Goal: Navigation & Orientation: Find specific page/section

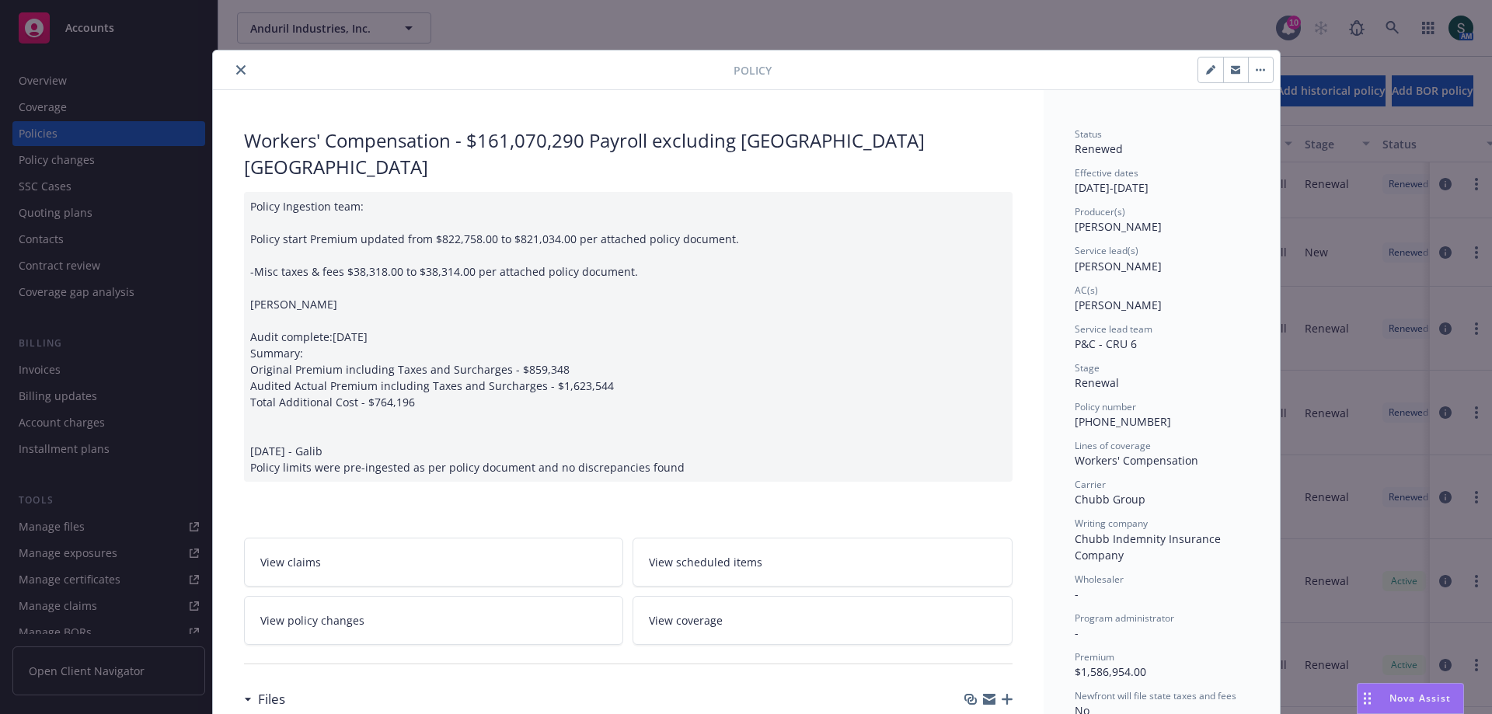
click at [236, 69] on icon "close" at bounding box center [240, 69] width 9 height 9
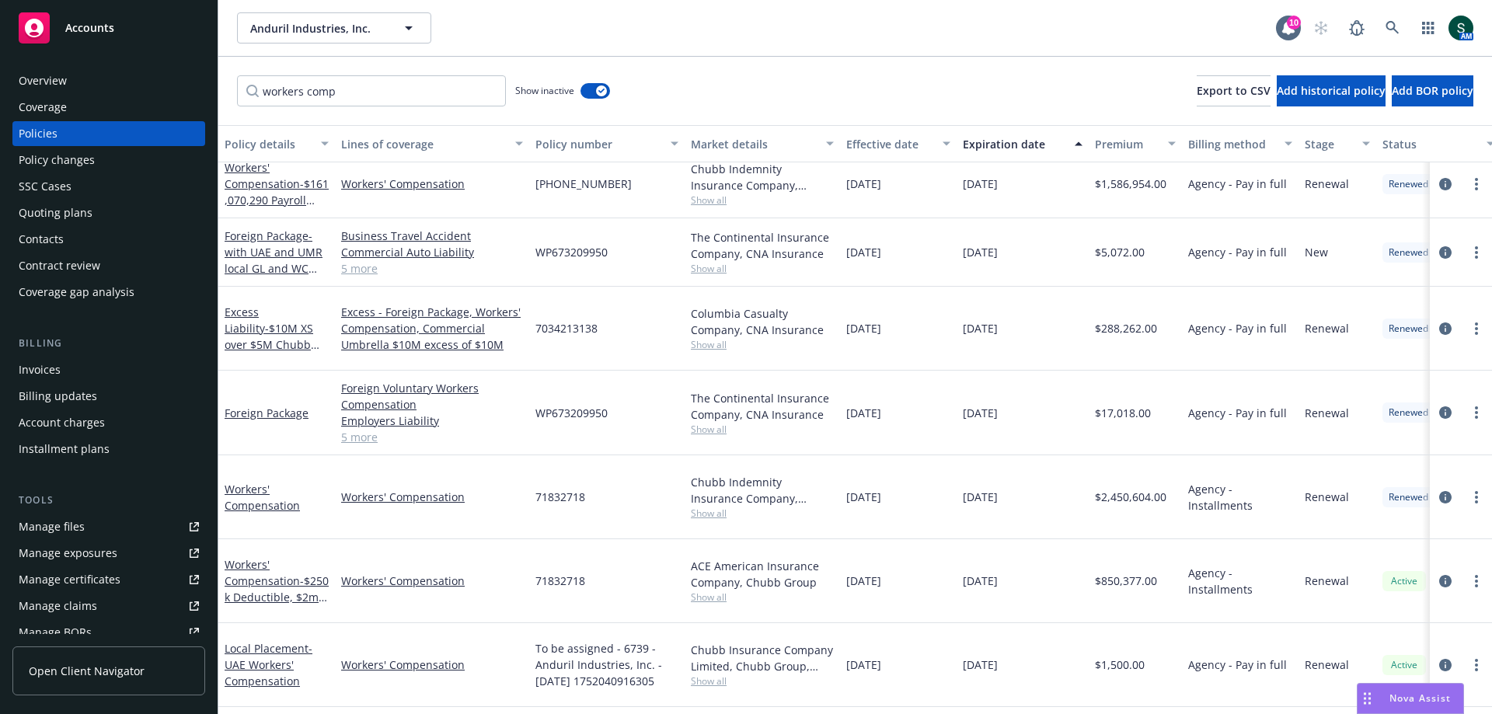
click at [113, 23] on span "Accounts" at bounding box center [89, 28] width 49 height 12
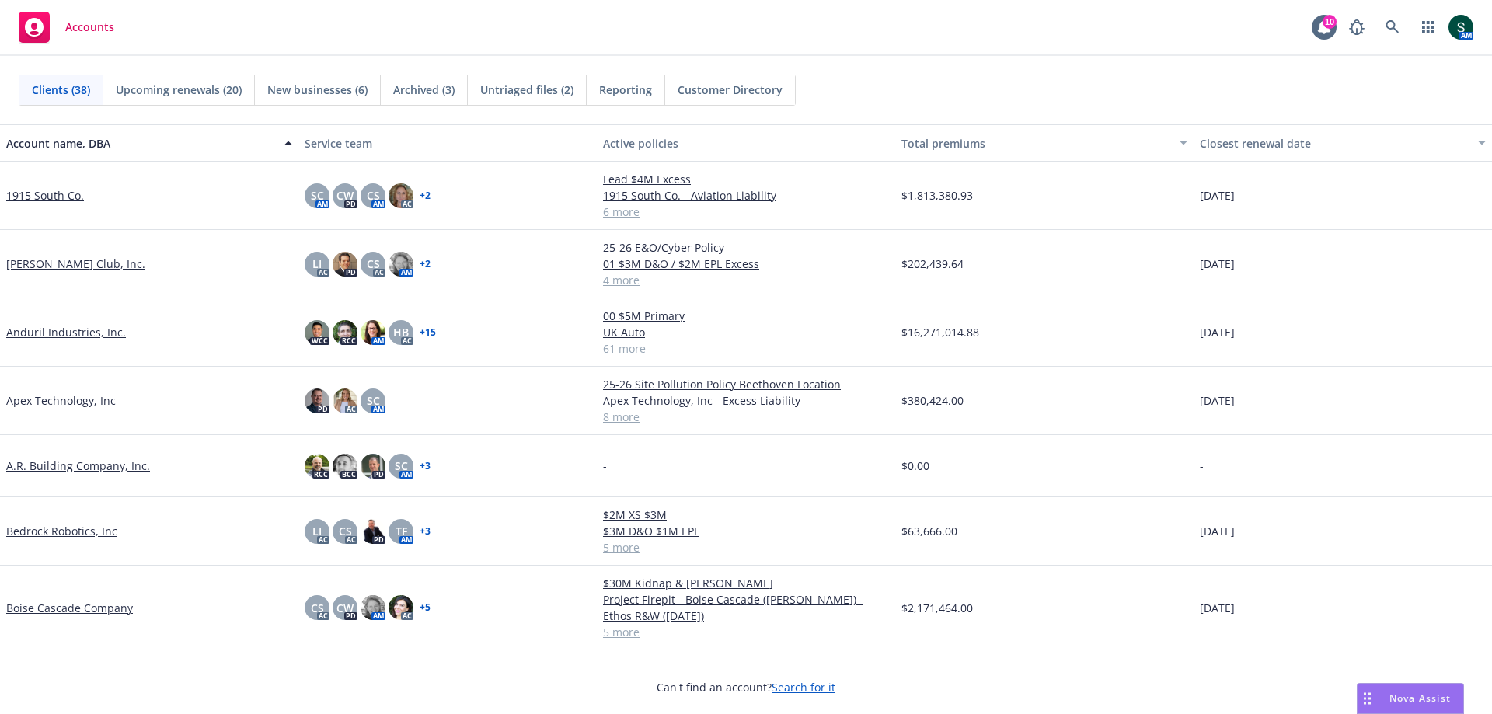
click at [51, 529] on link "Bedrock Robotics, Inc" at bounding box center [61, 531] width 111 height 16
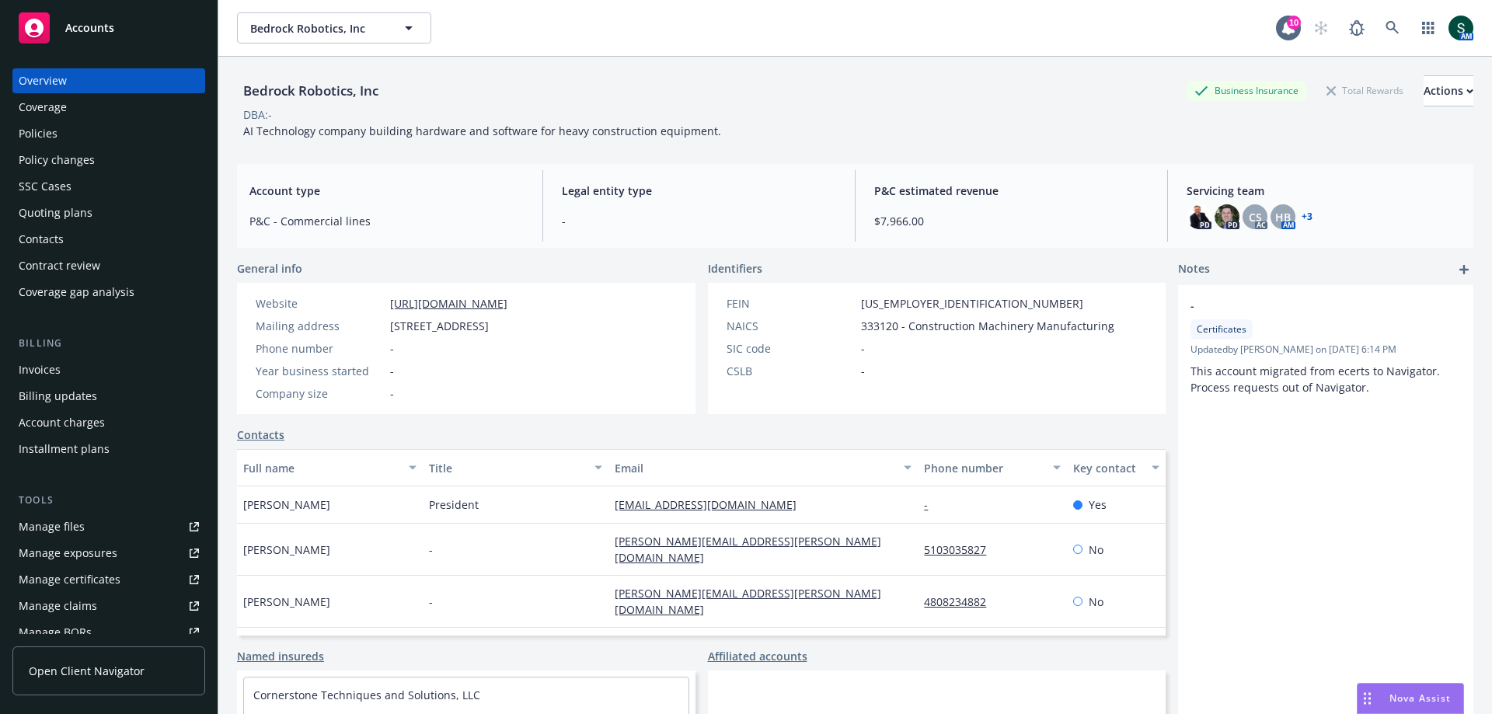
click at [111, 558] on div "Manage exposures" at bounding box center [68, 553] width 99 height 25
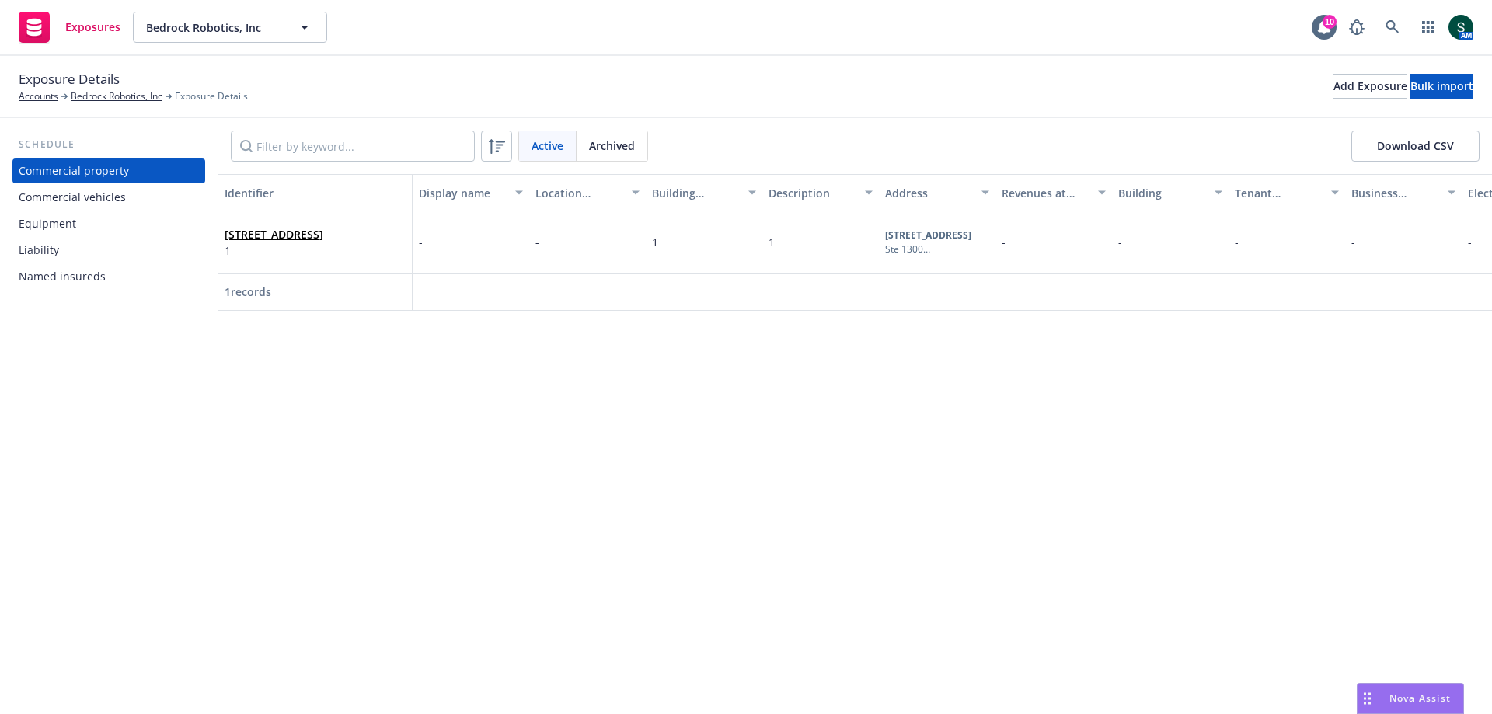
click at [68, 194] on div "Commercial vehicles" at bounding box center [72, 197] width 107 height 25
